Goal: Task Accomplishment & Management: Manage account settings

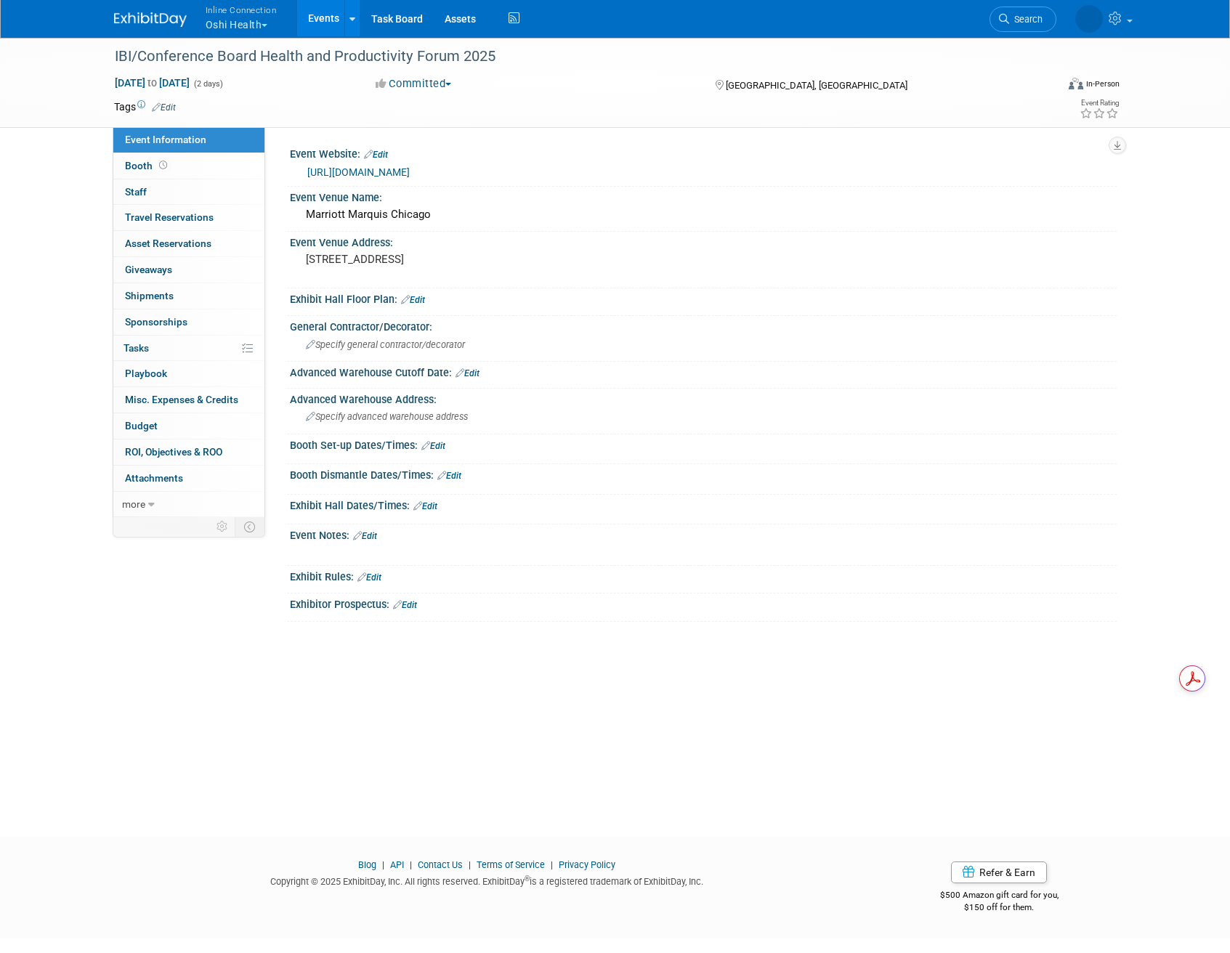
click at [263, 25] on button "Inline Connection Oshi Health" at bounding box center [249, 19] width 91 height 38
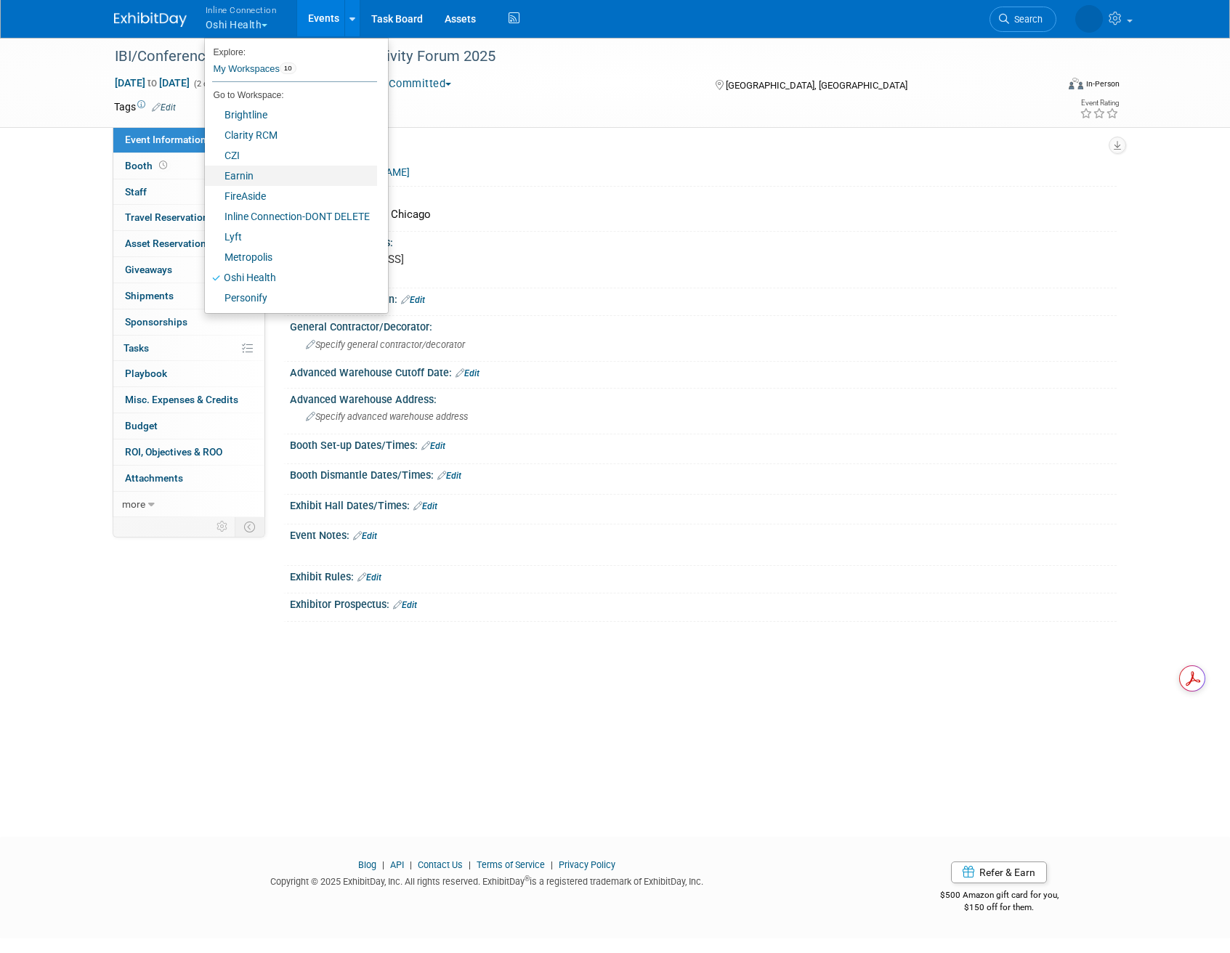
click at [267, 171] on link "Earnin" at bounding box center [291, 176] width 172 height 20
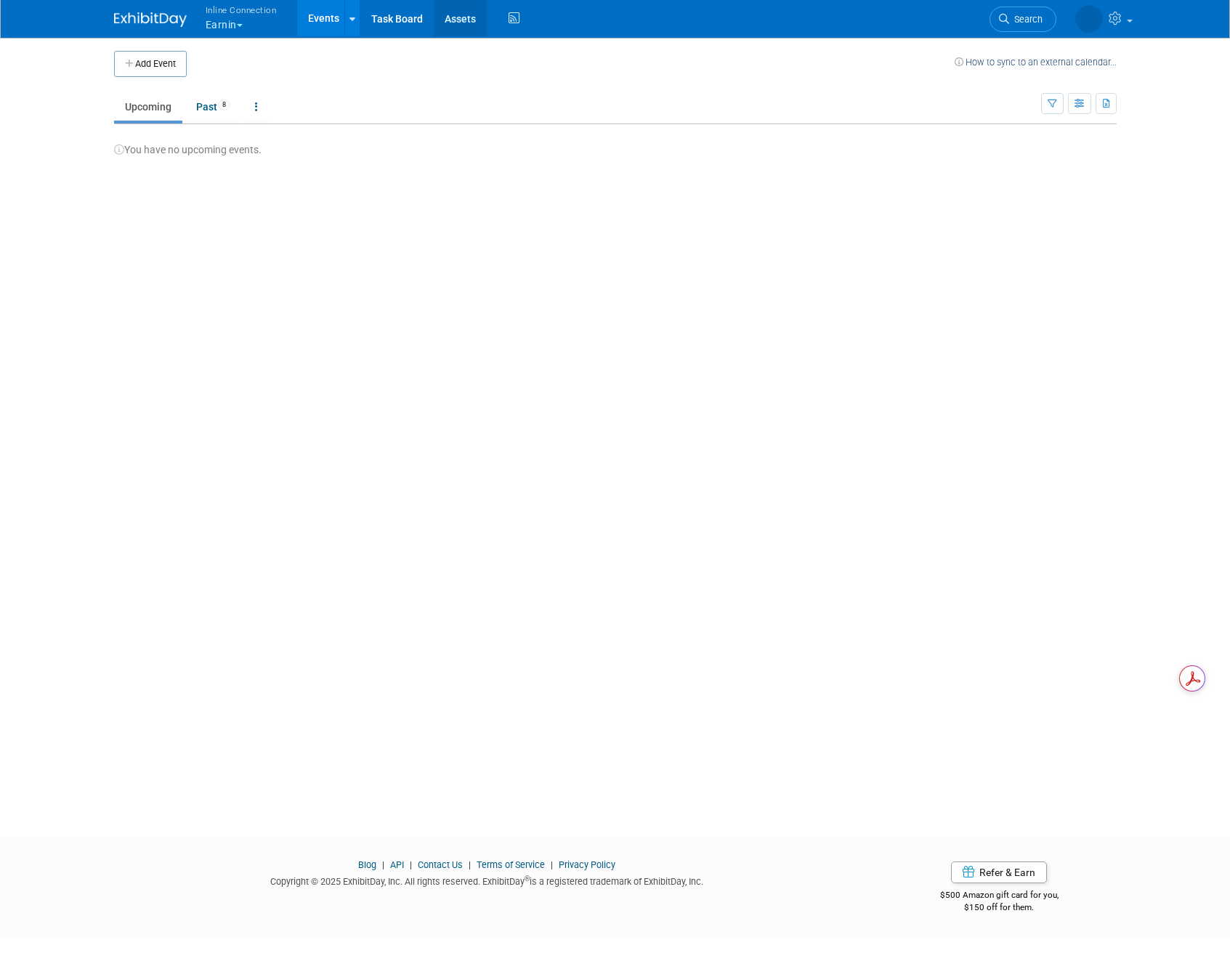
click at [459, 13] on link "Assets" at bounding box center [460, 18] width 53 height 36
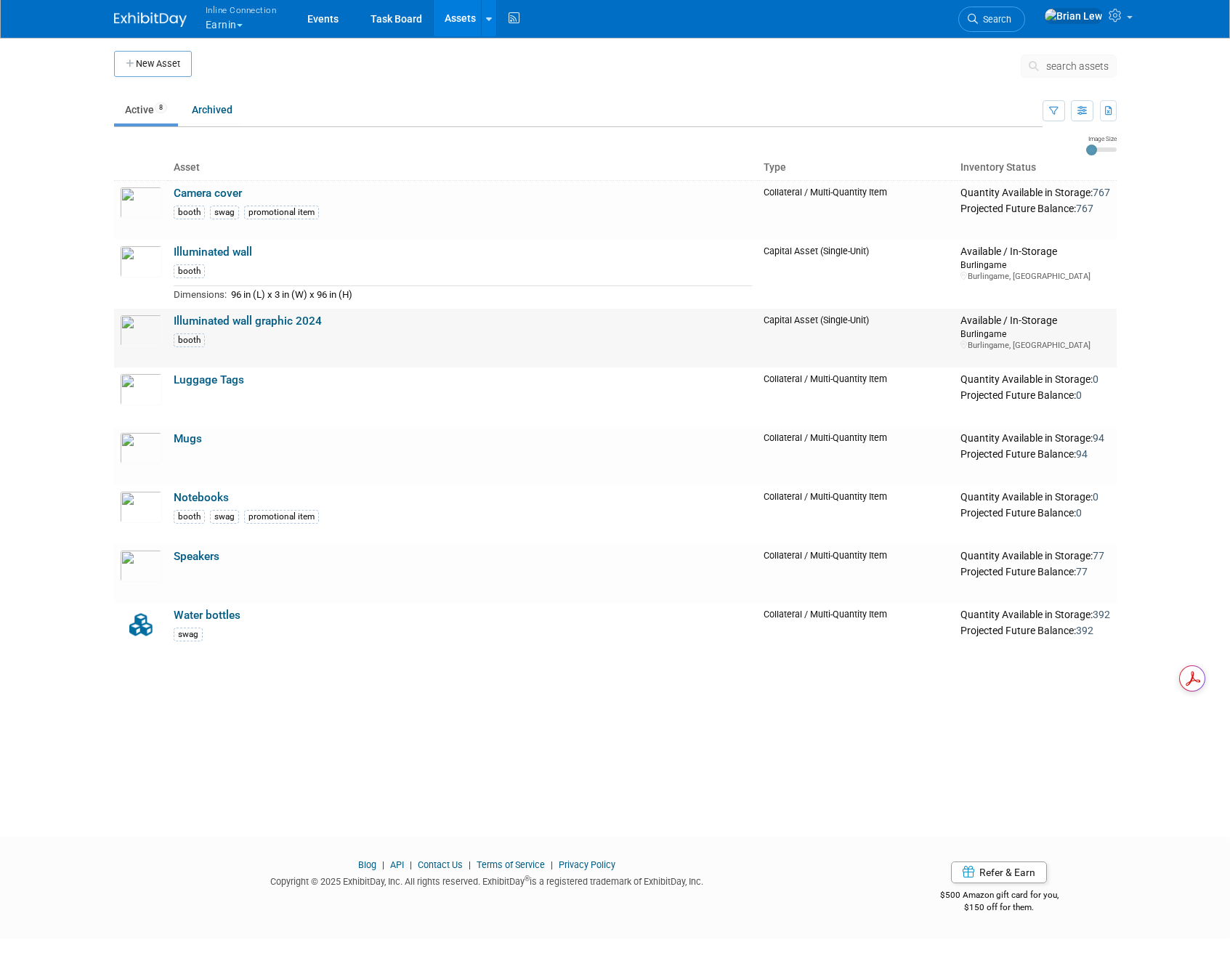
click at [280, 318] on link "Illuminated wall graphic 2024" at bounding box center [248, 321] width 148 height 13
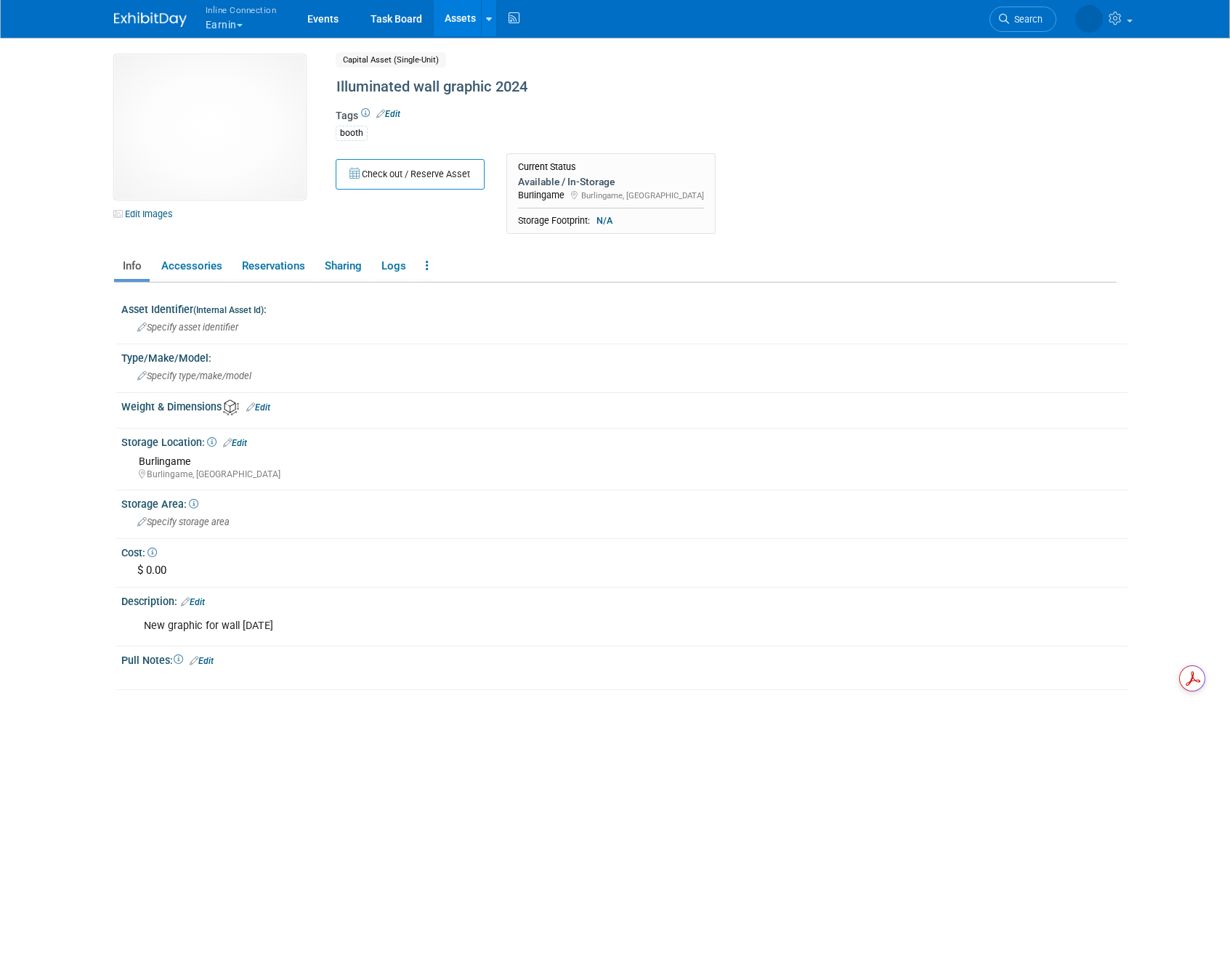
click at [456, 12] on link "Assets" at bounding box center [460, 18] width 53 height 36
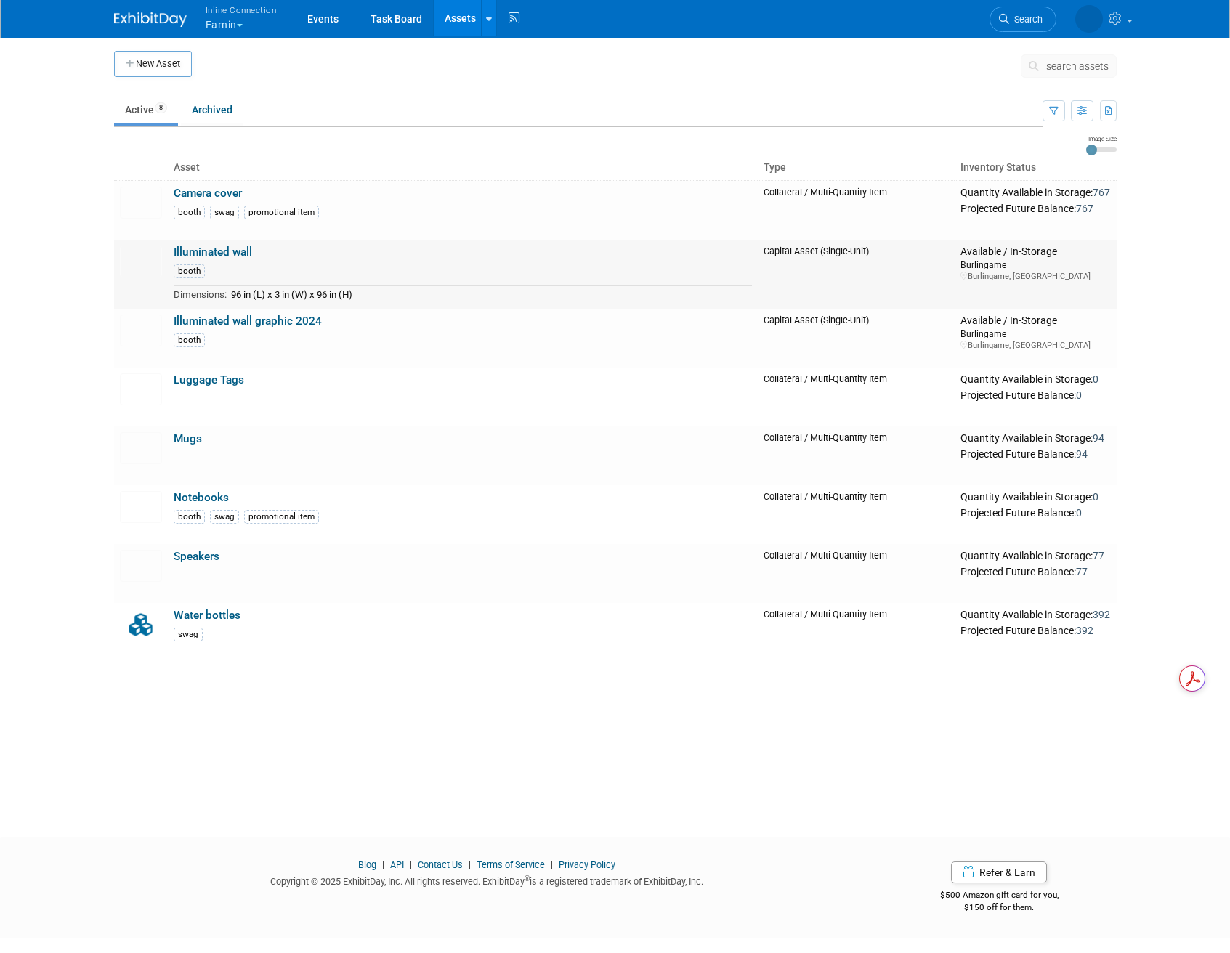
click at [210, 244] on td "Illuminated wall booth Dimensions: 96 in (L) x 3 in (W) x 96 in (H)" at bounding box center [463, 274] width 590 height 69
click at [210, 253] on link "Illuminated wall" at bounding box center [213, 252] width 78 height 13
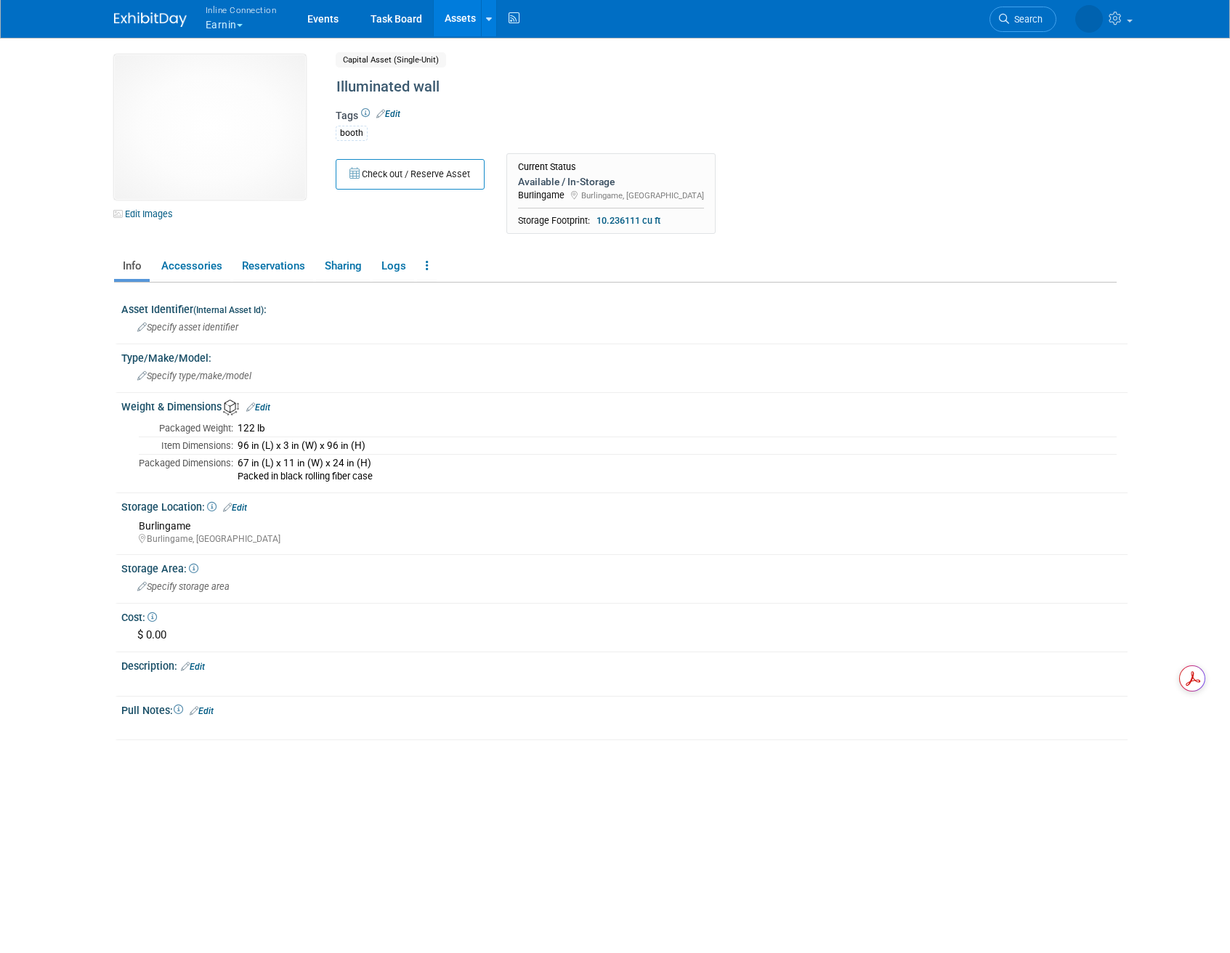
click at [446, 23] on link "Assets" at bounding box center [460, 18] width 53 height 36
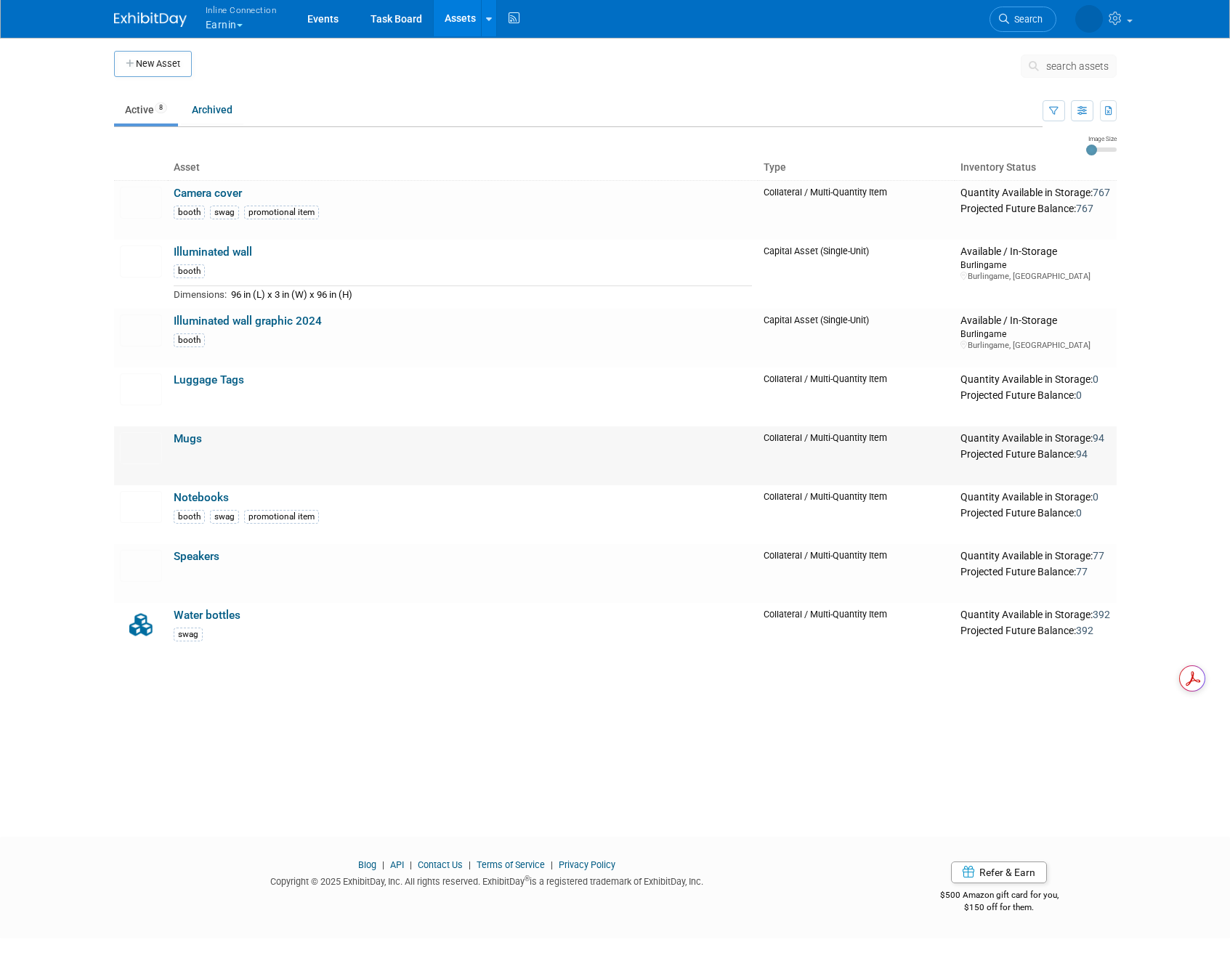
click at [195, 437] on link "Mugs" at bounding box center [188, 438] width 28 height 13
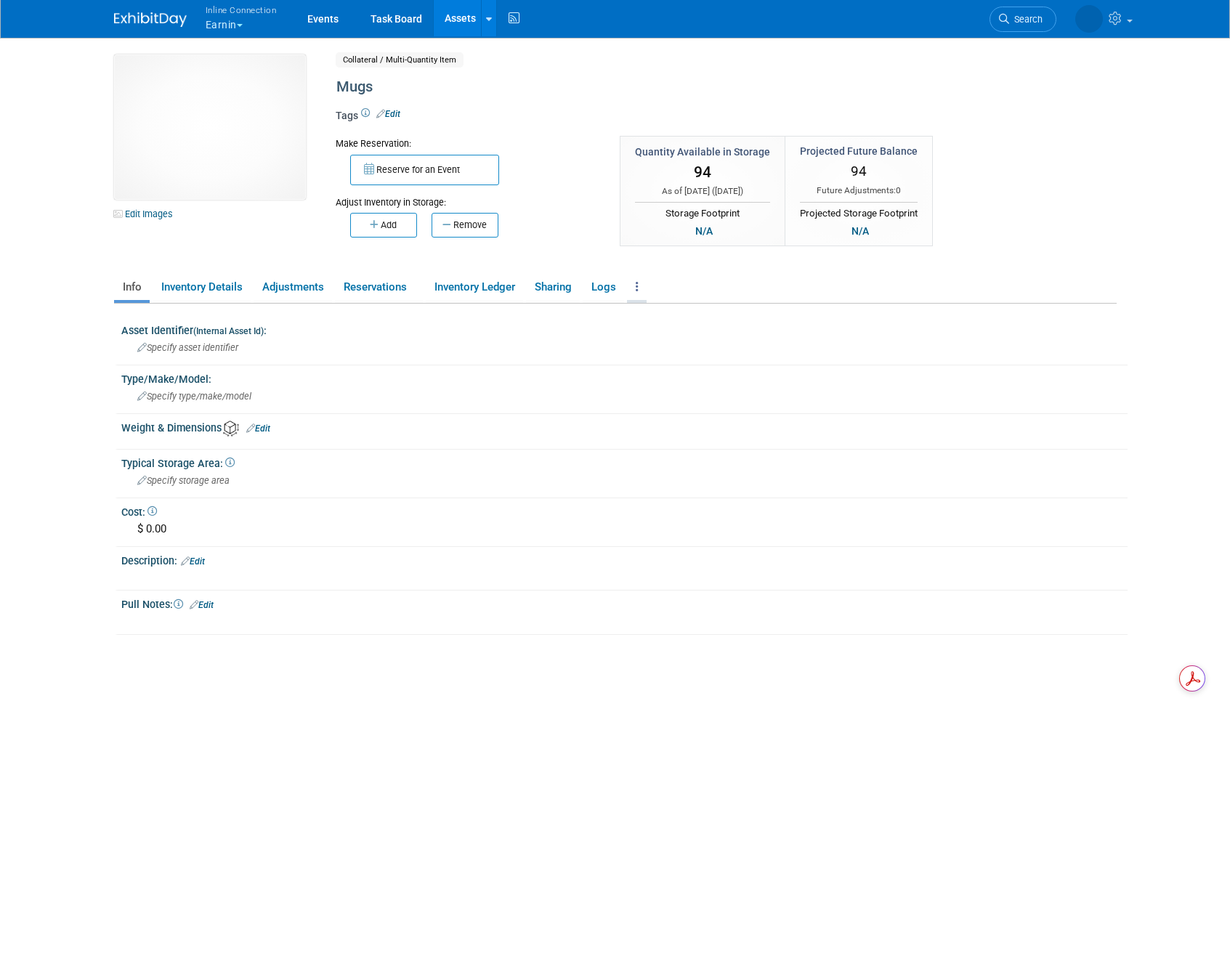
click at [645, 285] on link at bounding box center [637, 287] width 20 height 25
click at [669, 342] on link "Archive Asset" at bounding box center [690, 340] width 126 height 25
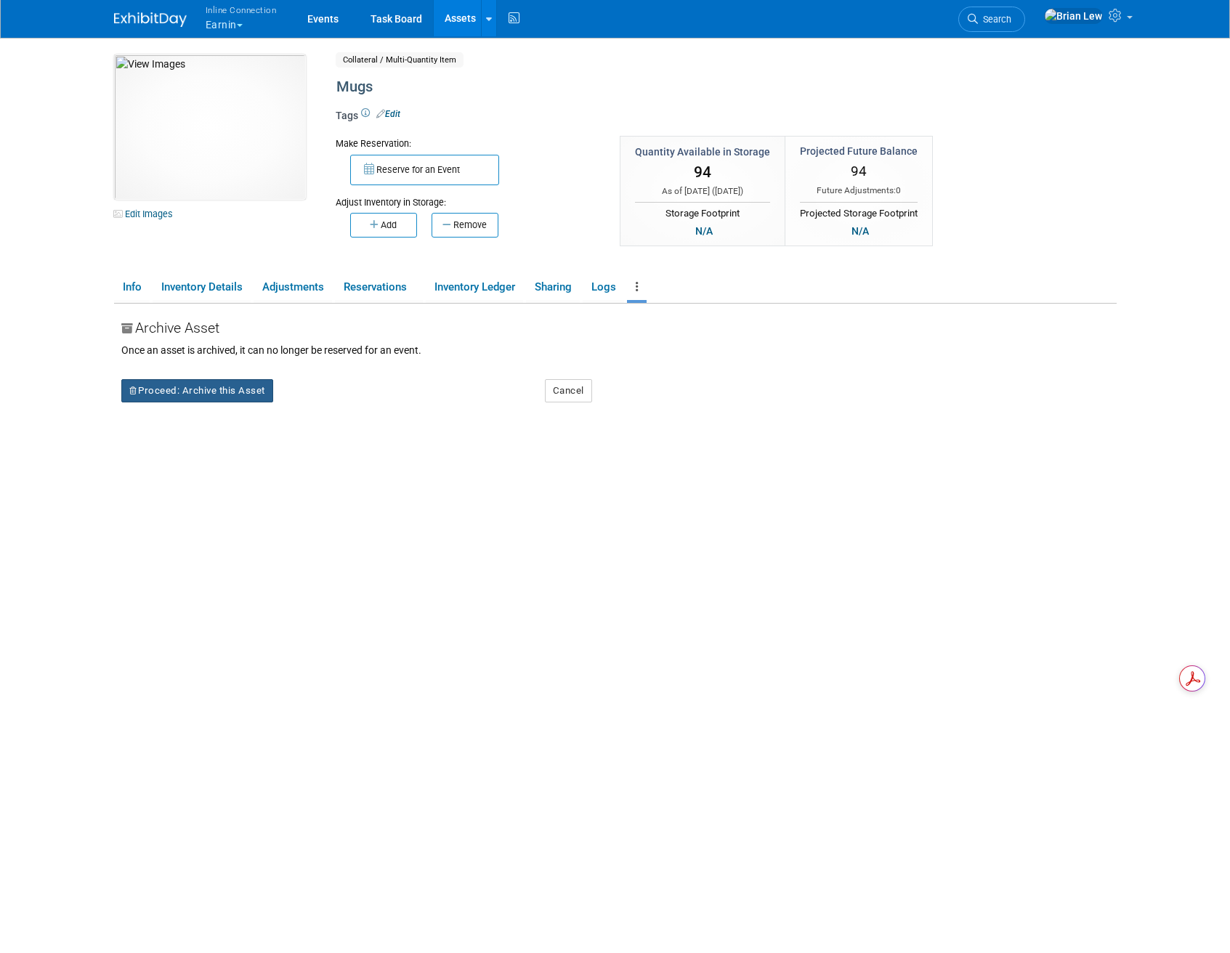
click at [224, 392] on button "Proceed: Archive this Asset" at bounding box center [197, 390] width 152 height 23
click at [319, 400] on link "Yes" at bounding box center [323, 402] width 43 height 23
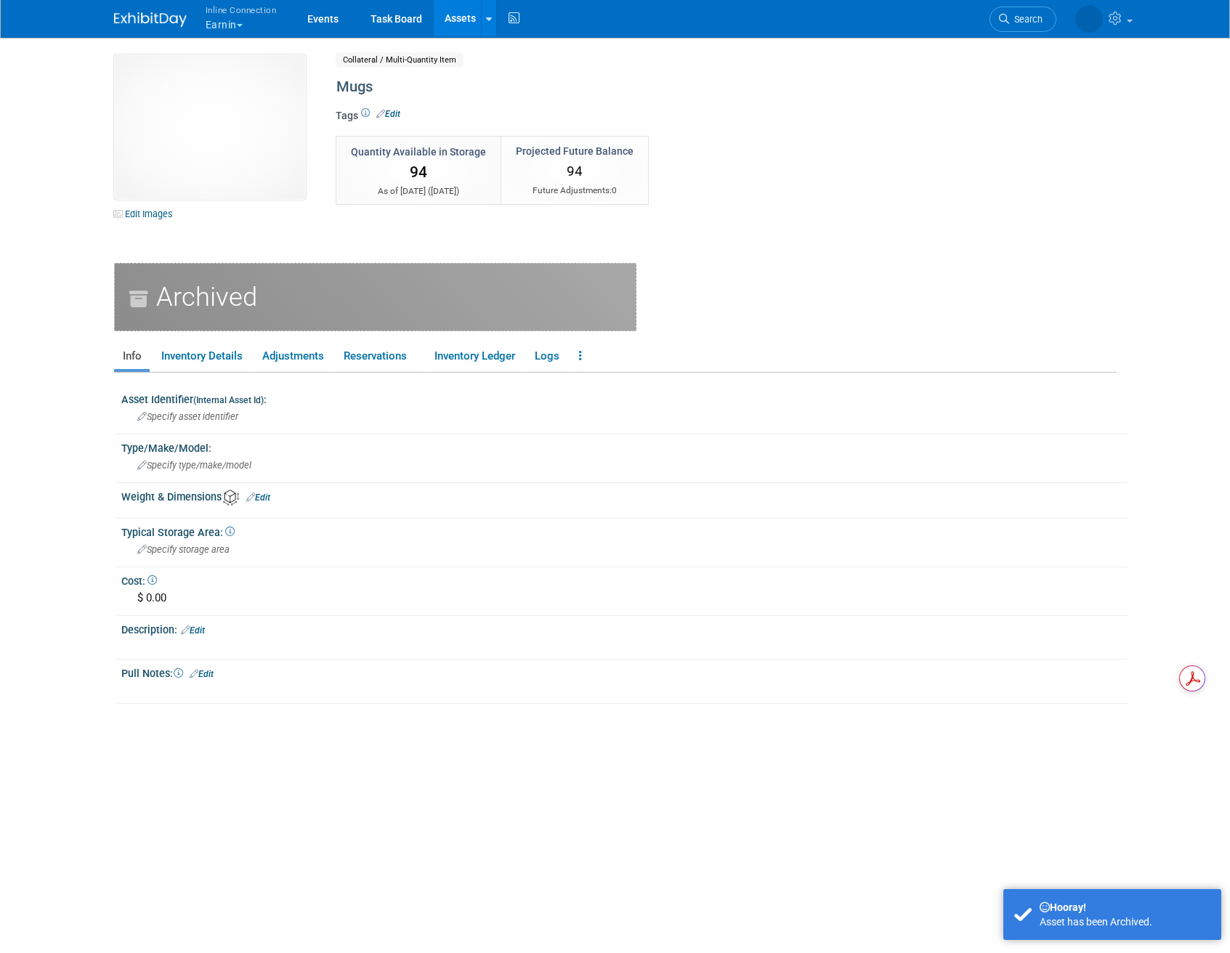
click at [454, 12] on link "Assets" at bounding box center [460, 18] width 53 height 36
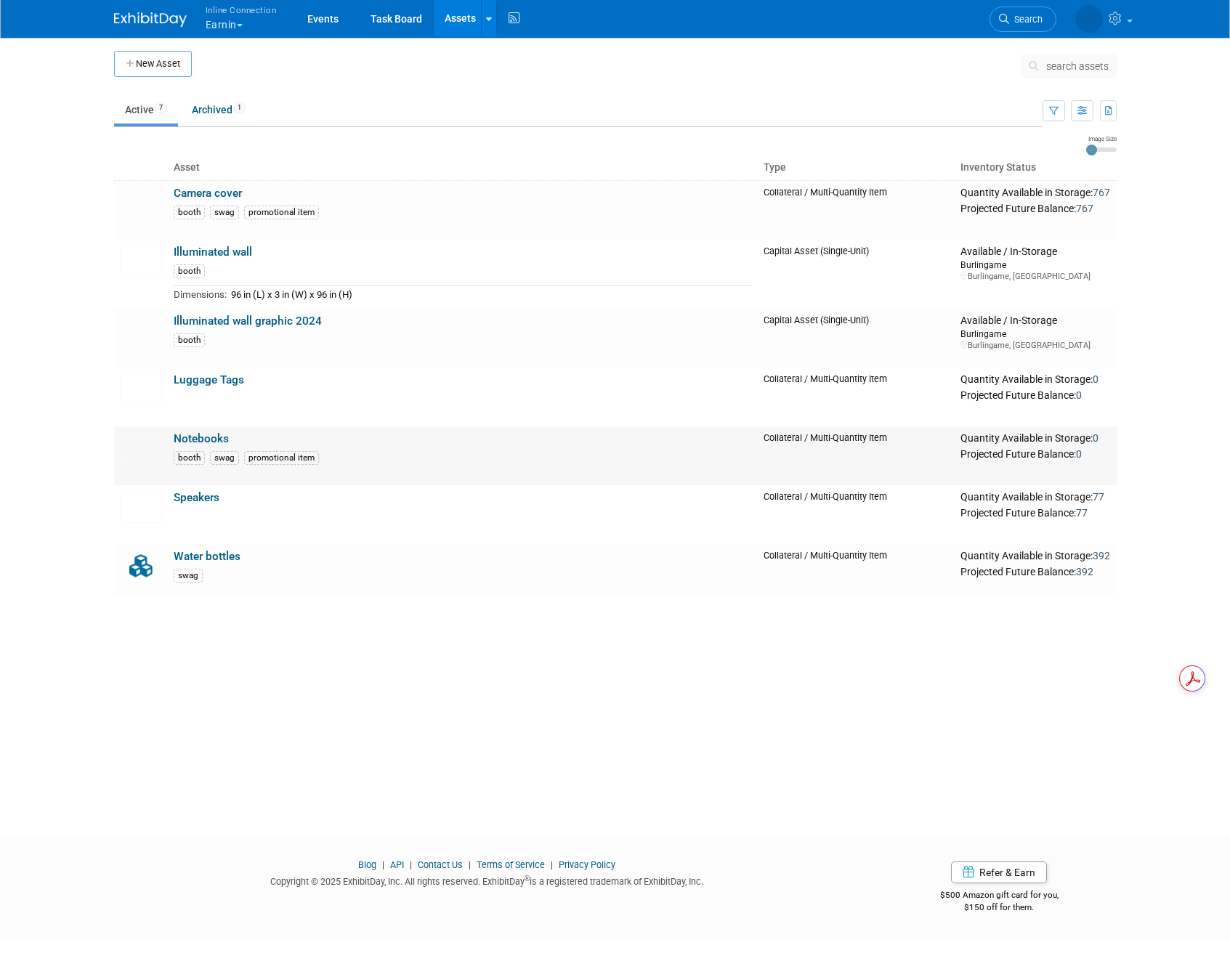
click at [182, 437] on link "Notebooks" at bounding box center [201, 438] width 55 height 13
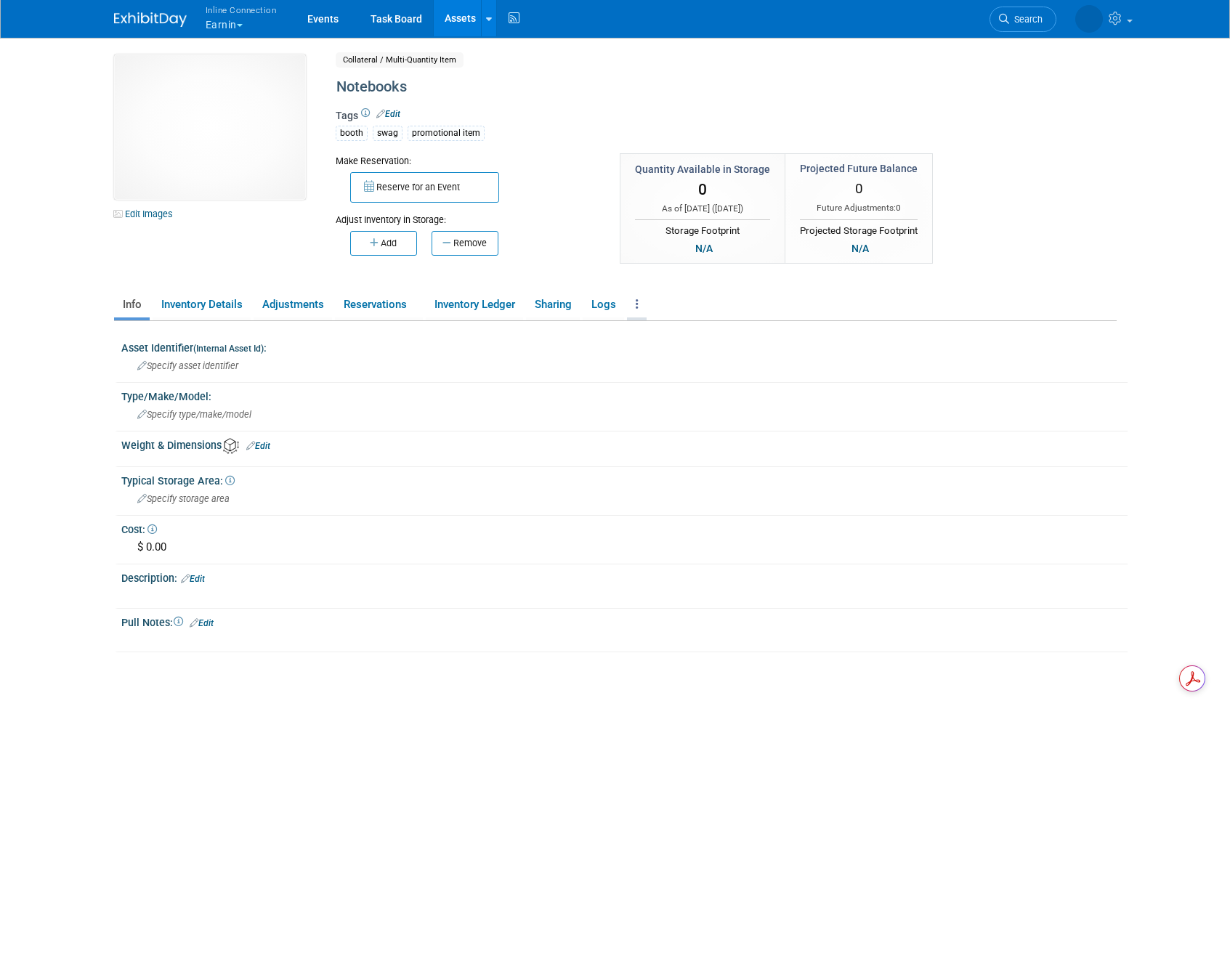
click at [639, 302] on icon at bounding box center [637, 304] width 3 height 11
click at [661, 363] on link "Archive Asset" at bounding box center [690, 358] width 126 height 25
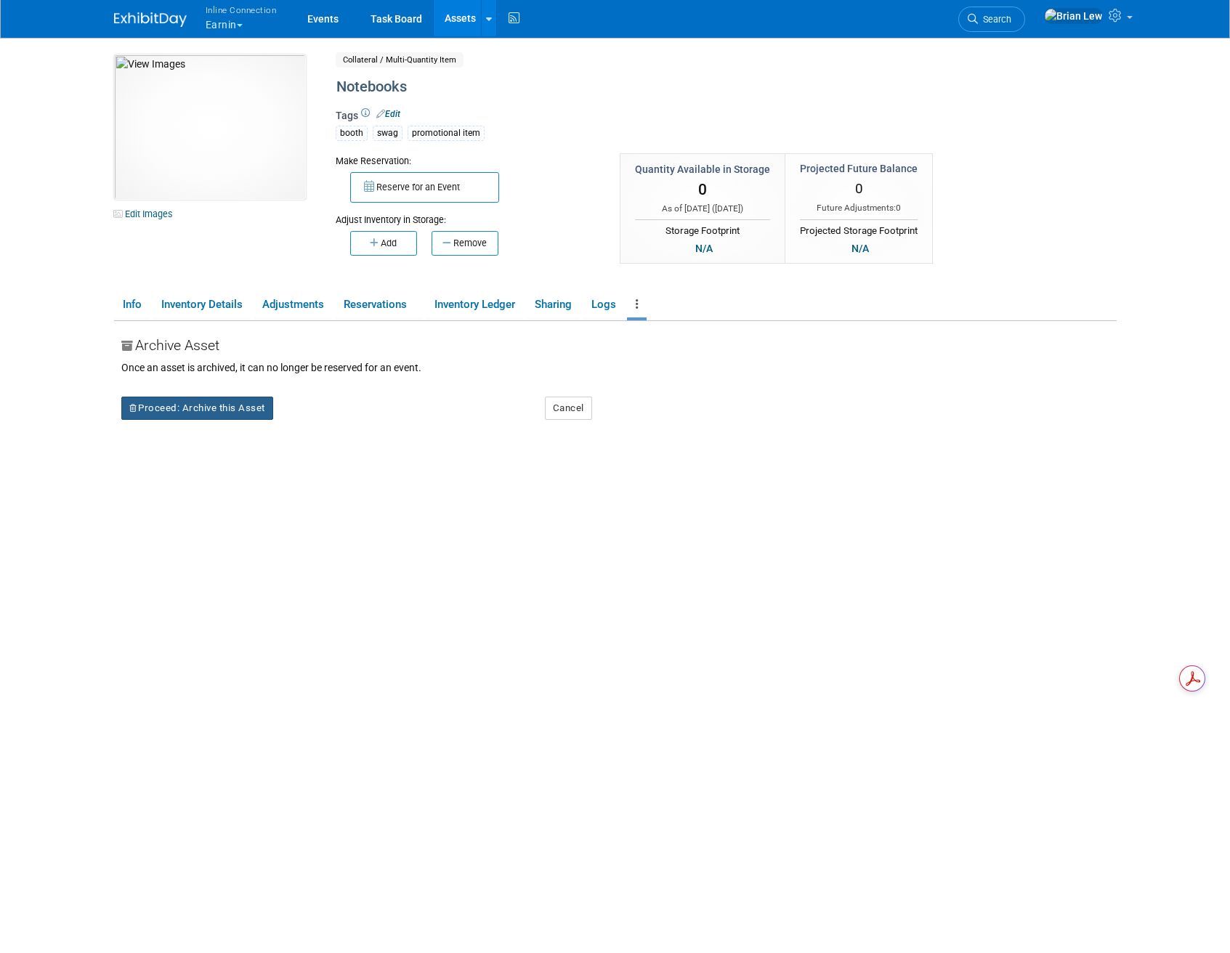
click at [233, 408] on button "Proceed: Archive this Asset" at bounding box center [197, 408] width 152 height 23
click at [307, 419] on link "Yes" at bounding box center [323, 420] width 43 height 23
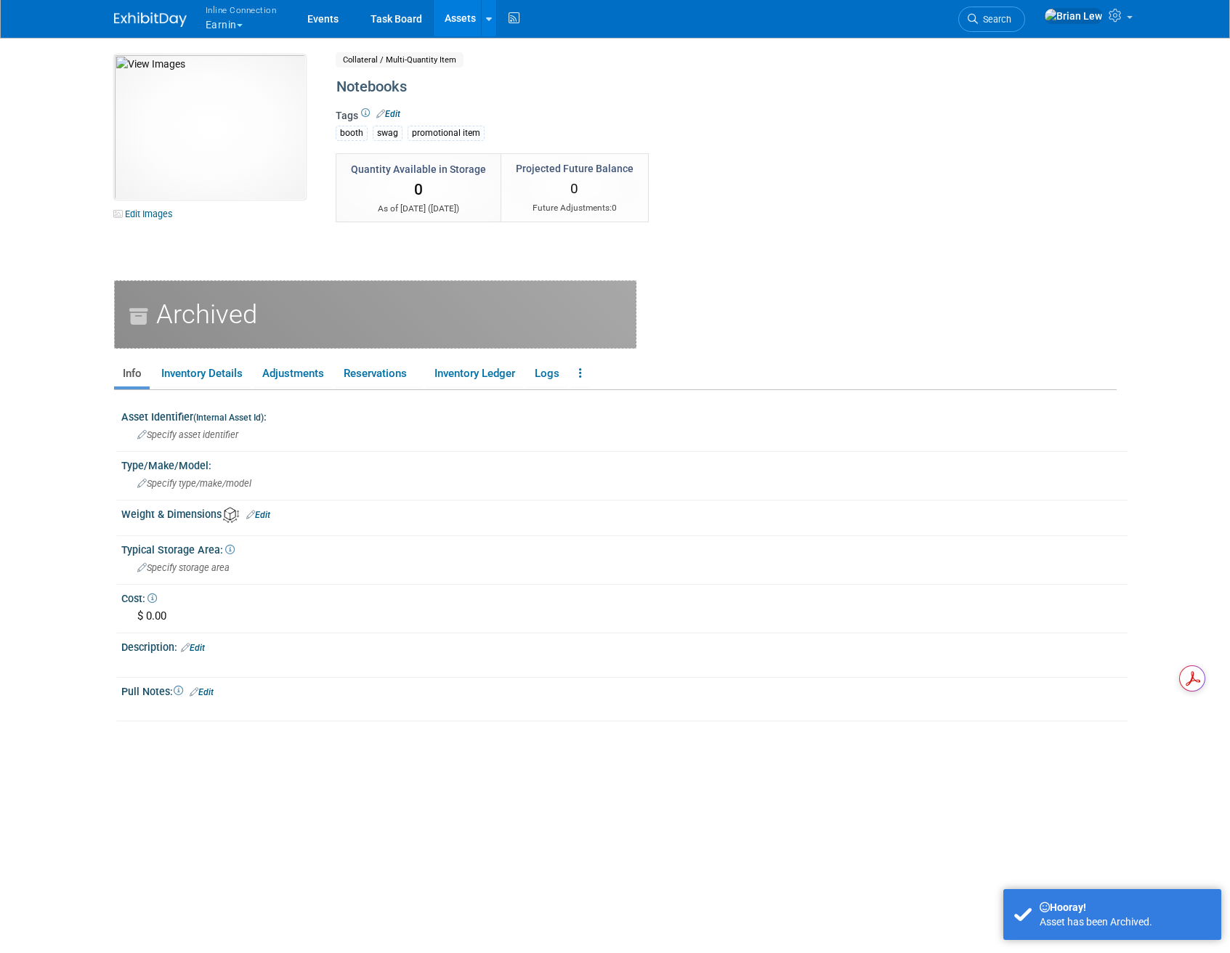
click at [448, 20] on link "Assets" at bounding box center [460, 18] width 53 height 36
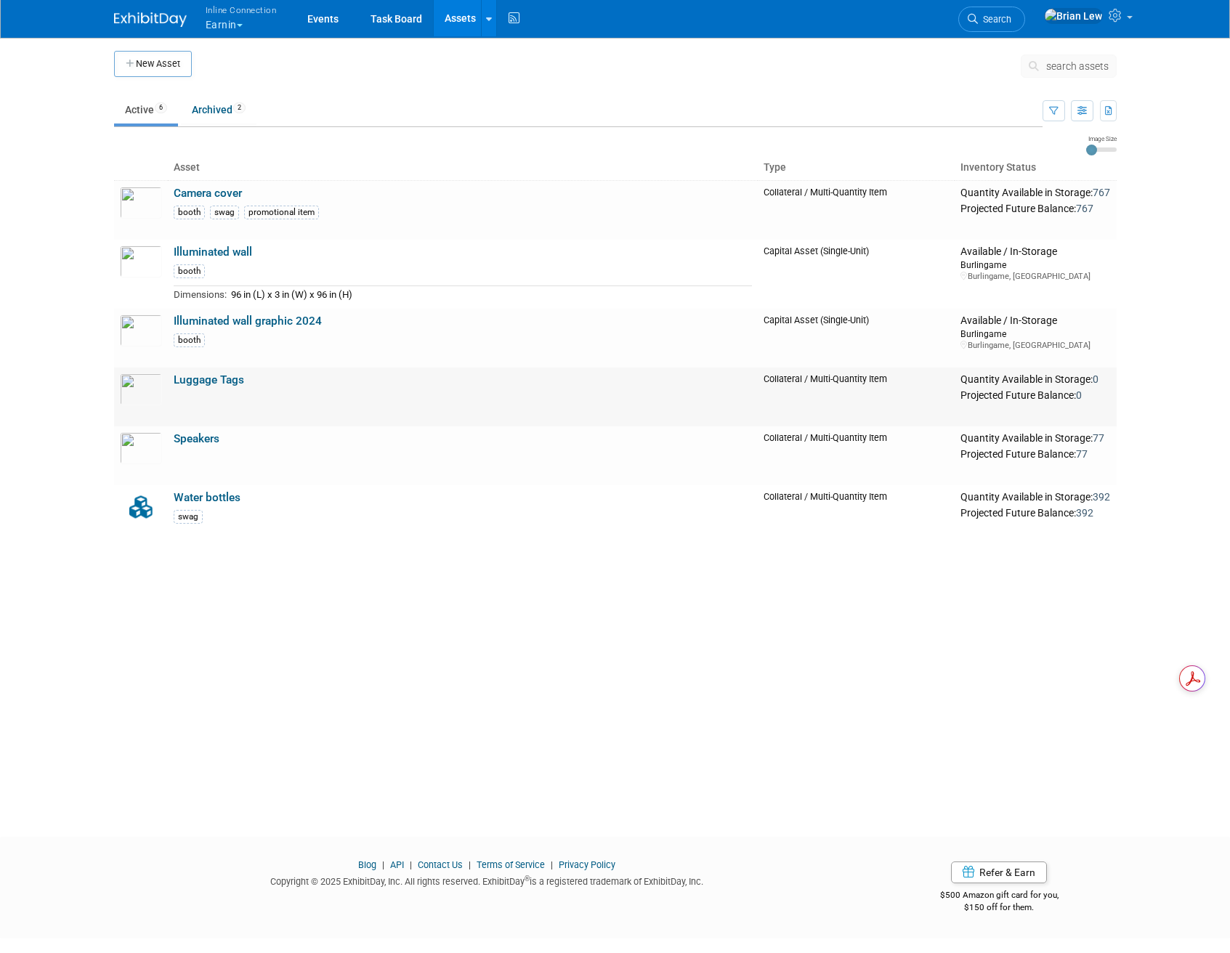
click at [208, 376] on link "Luggage Tags" at bounding box center [209, 379] width 70 height 13
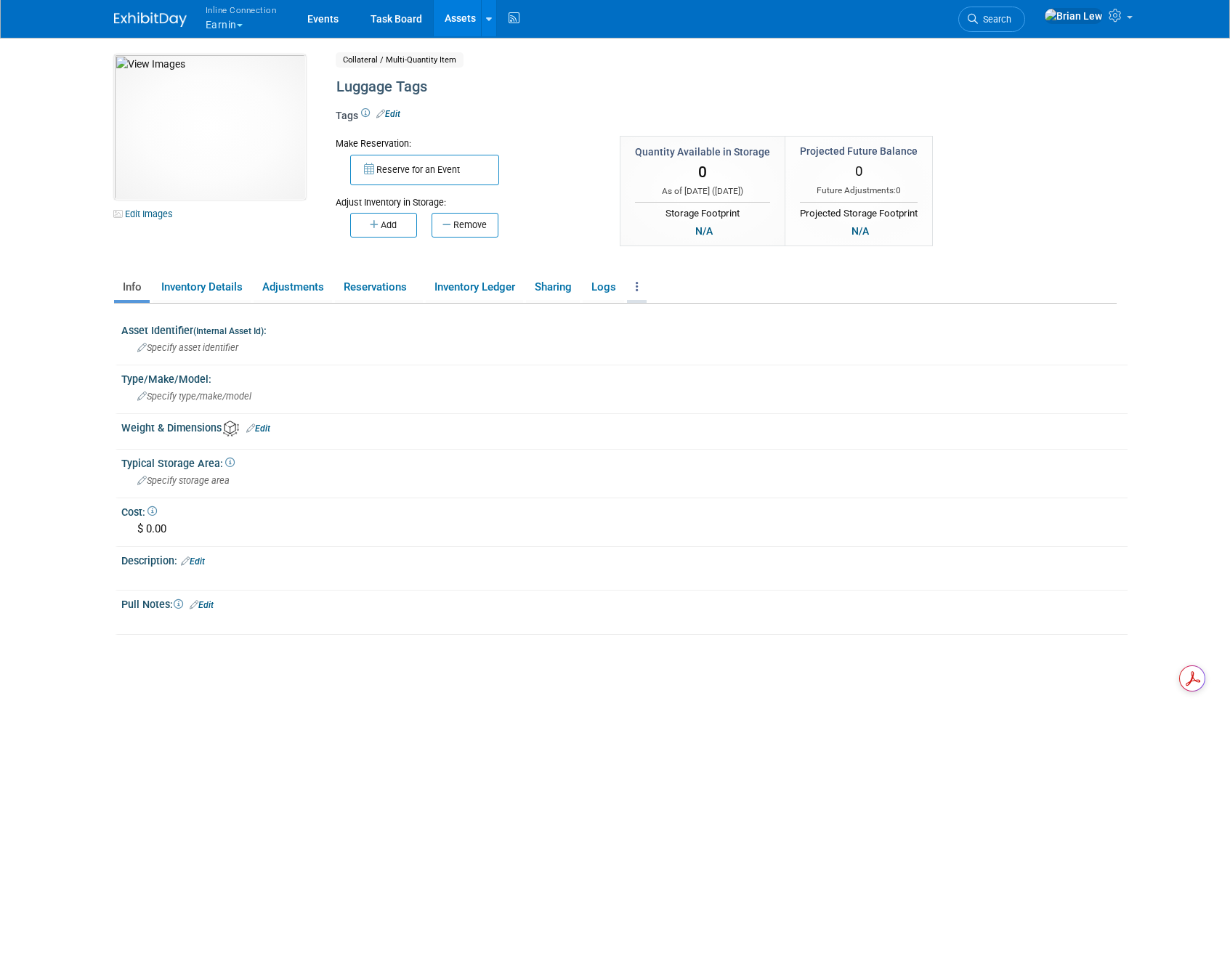
click at [638, 283] on link at bounding box center [637, 287] width 20 height 25
click at [653, 340] on link "Archive Asset" at bounding box center [690, 340] width 126 height 25
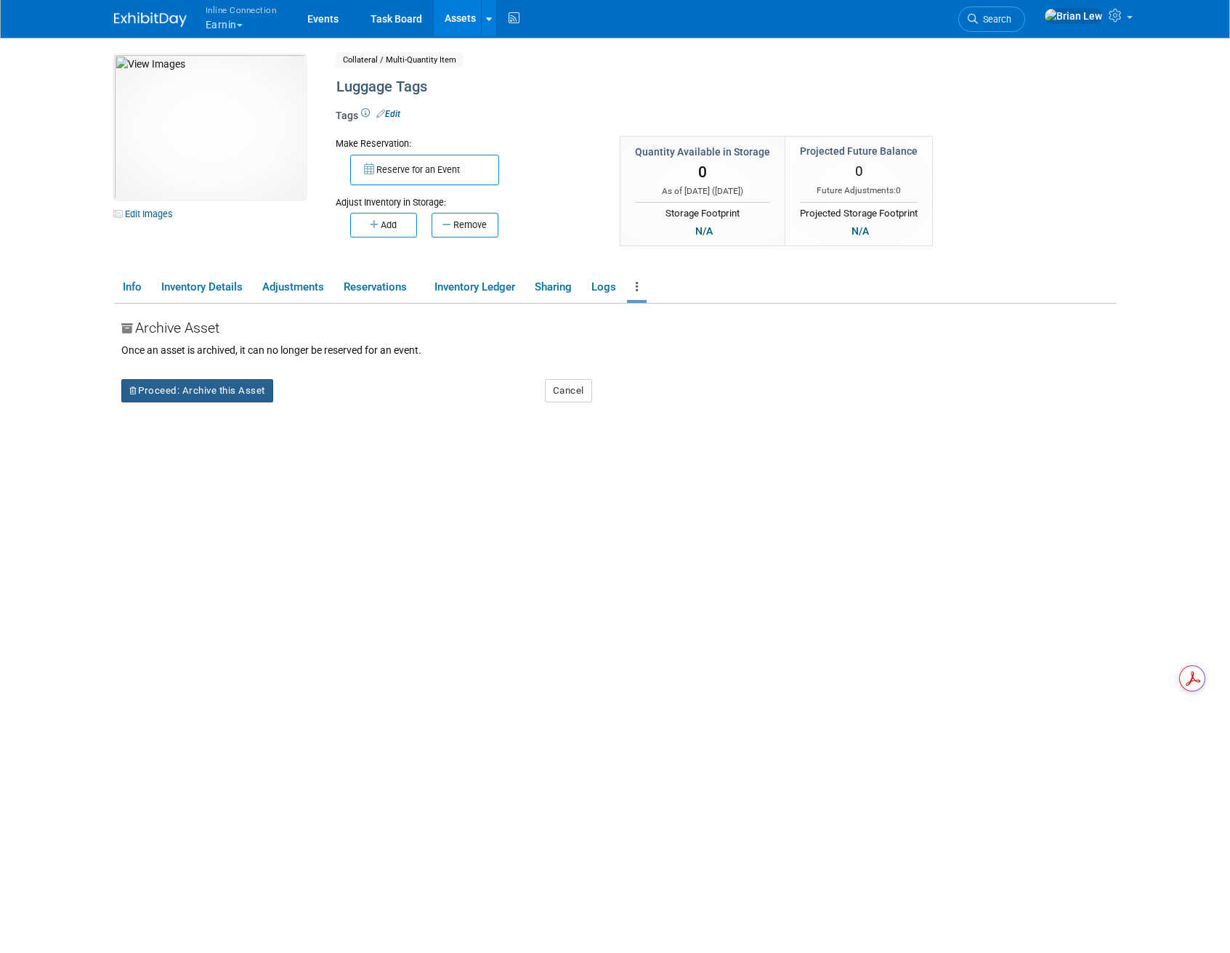
click at [257, 389] on button "Proceed: Archive this Asset" at bounding box center [197, 390] width 152 height 23
click at [331, 401] on link "Yes" at bounding box center [323, 402] width 43 height 23
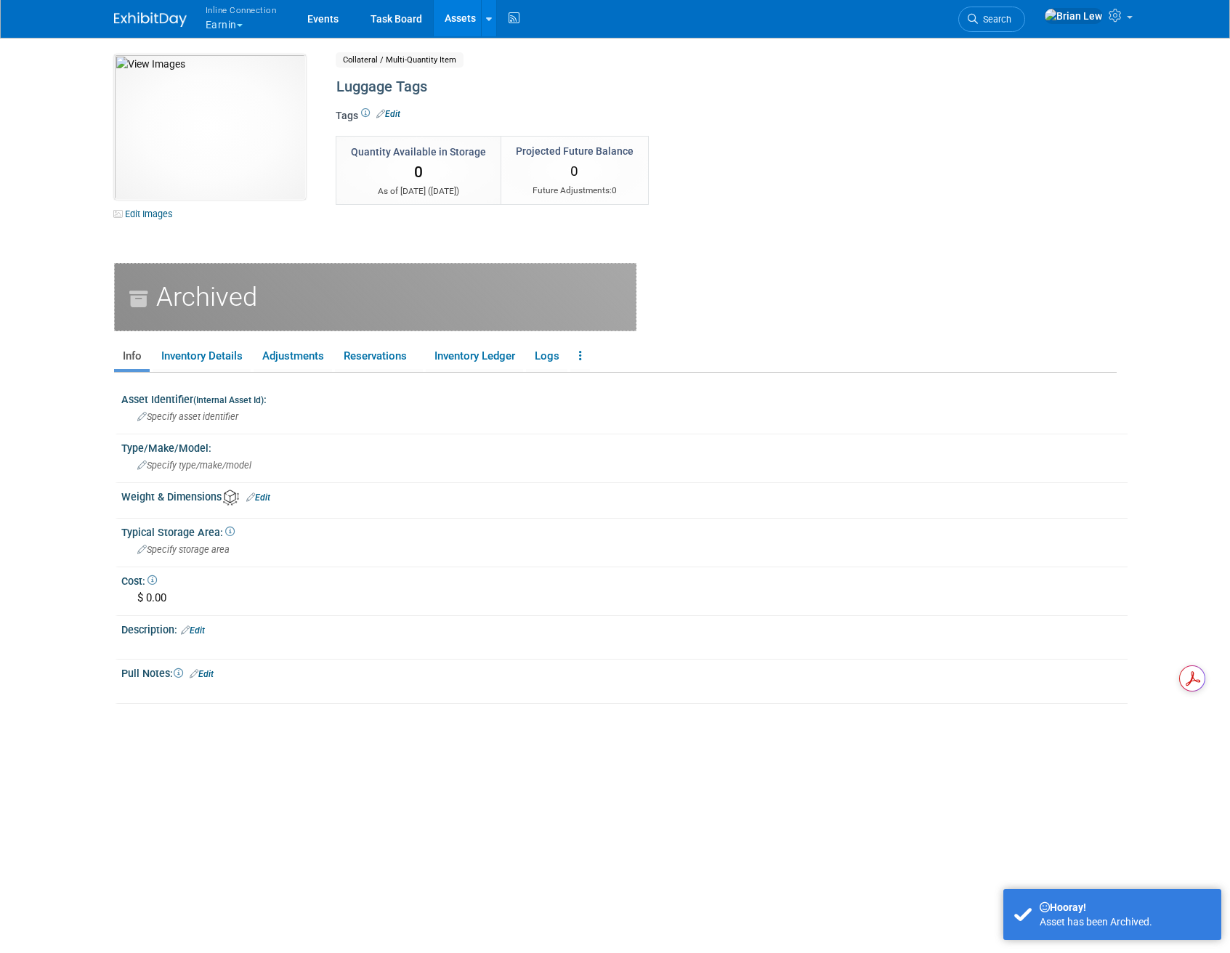
click at [460, 24] on link "Assets" at bounding box center [460, 18] width 53 height 36
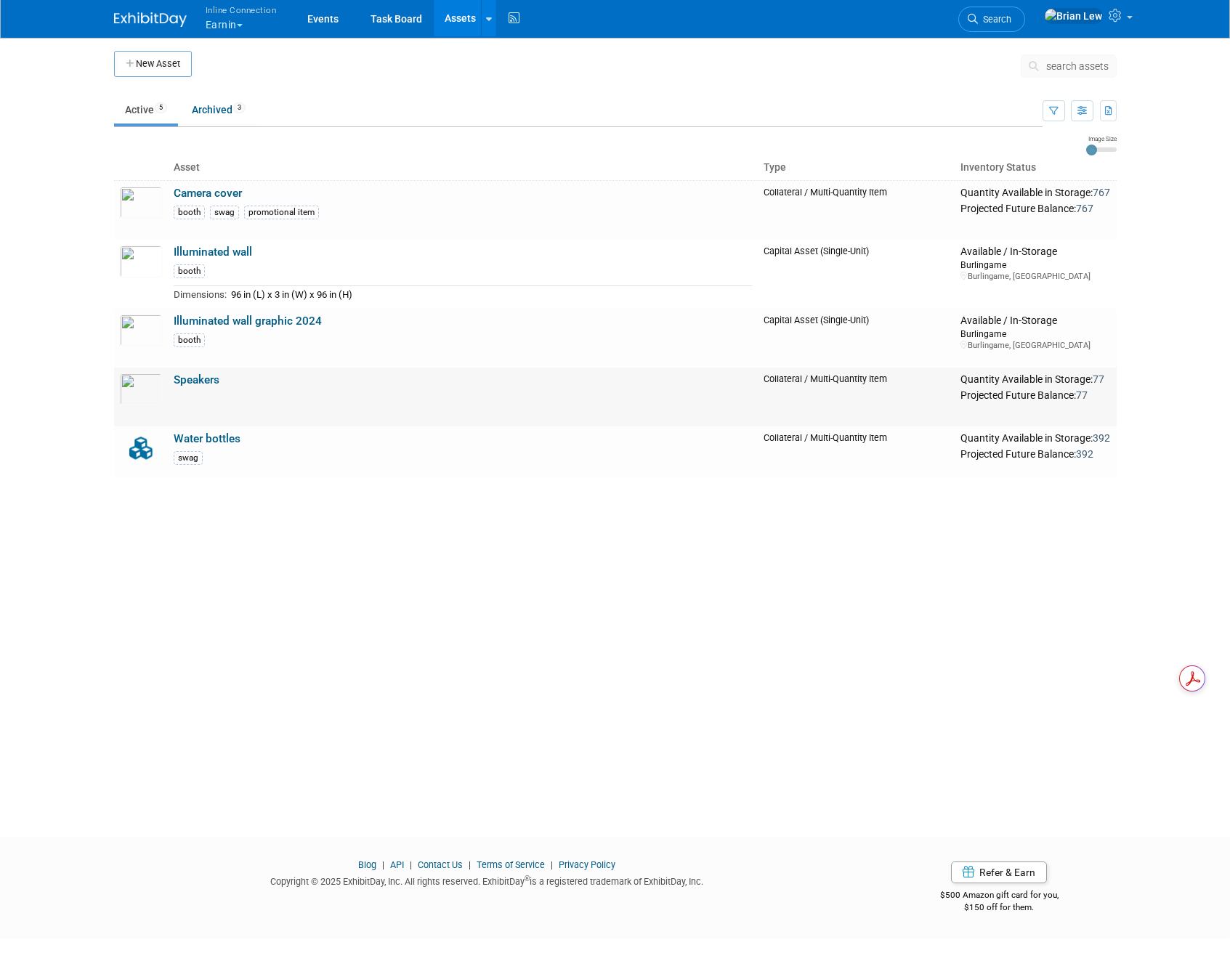
click at [201, 380] on link "Speakers" at bounding box center [197, 379] width 46 height 13
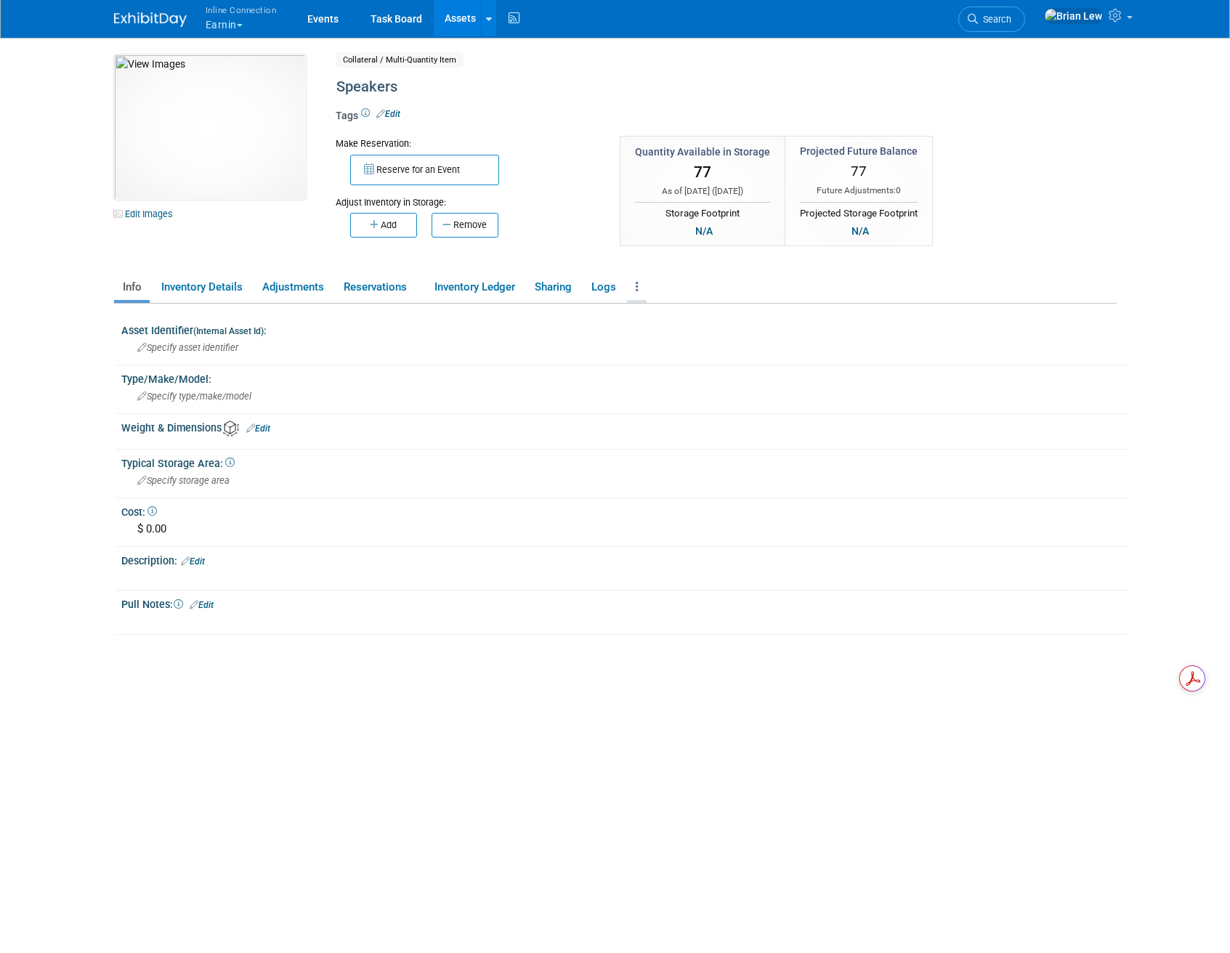
click at [647, 290] on link at bounding box center [637, 287] width 20 height 25
click at [664, 340] on link "Archive Asset" at bounding box center [690, 340] width 126 height 25
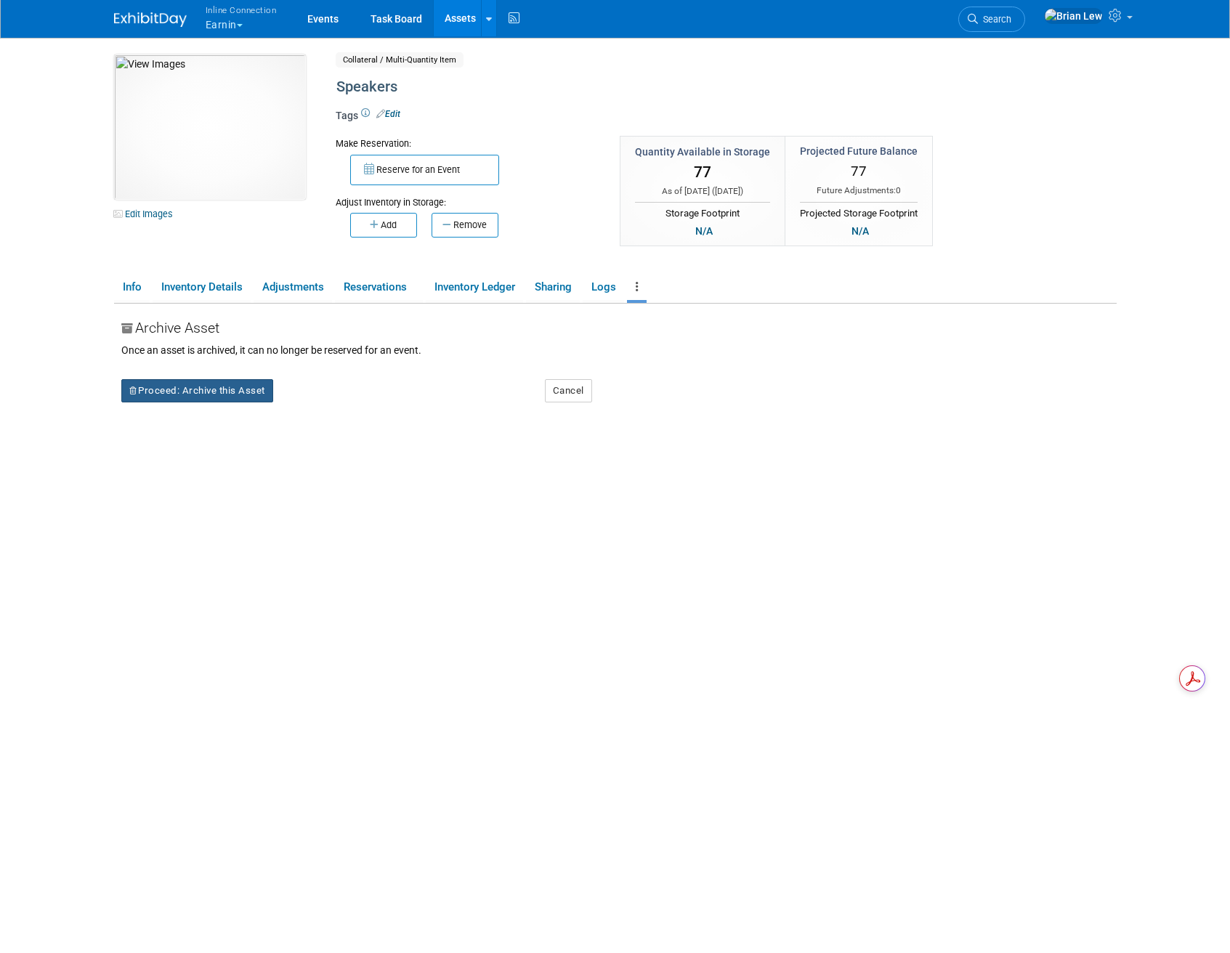
click at [169, 388] on button "Proceed: Archive this Asset" at bounding box center [197, 390] width 152 height 23
click at [336, 400] on link "Yes" at bounding box center [323, 402] width 43 height 23
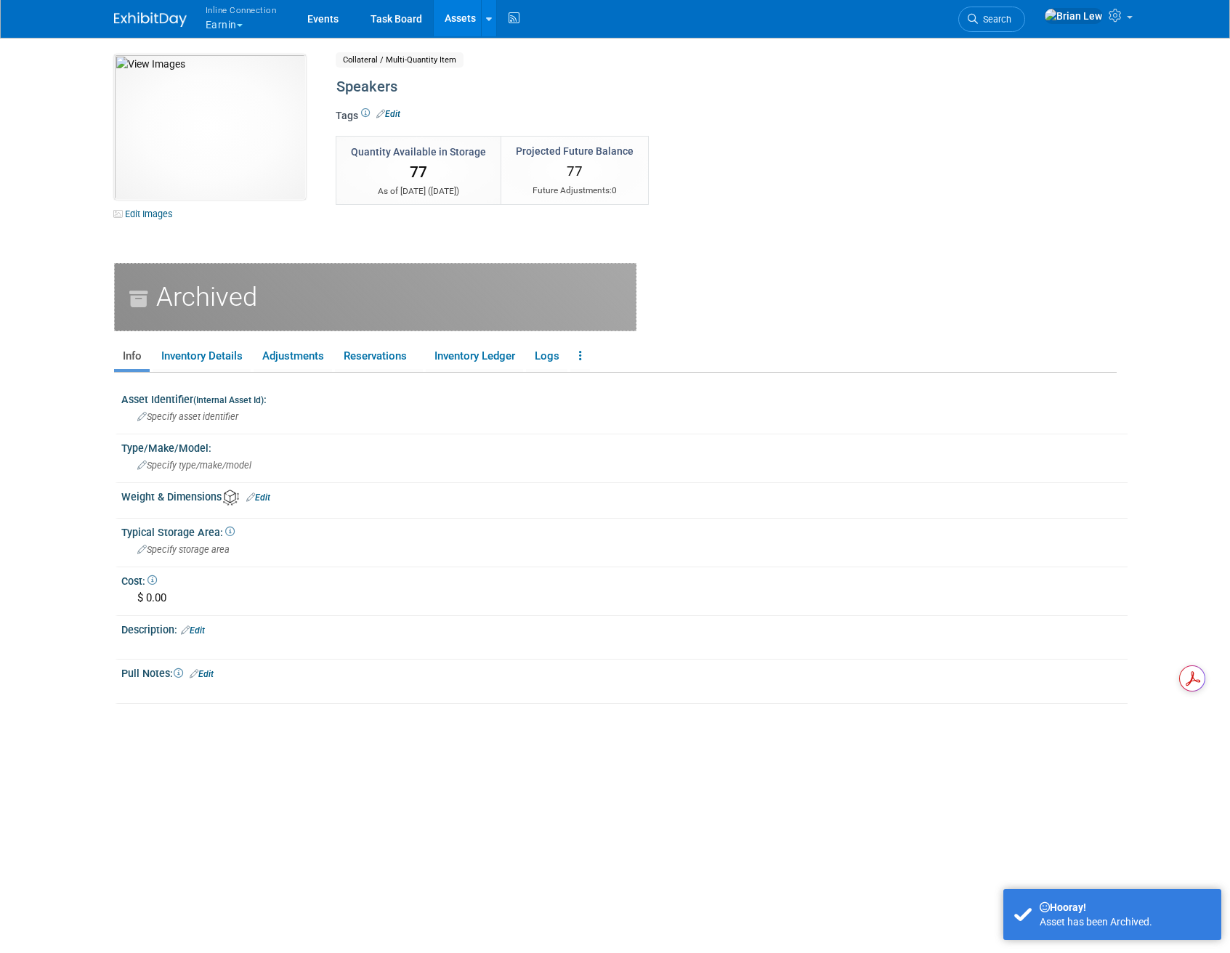
click at [443, 17] on link "Assets" at bounding box center [460, 18] width 53 height 36
